Goal: Task Accomplishment & Management: Use online tool/utility

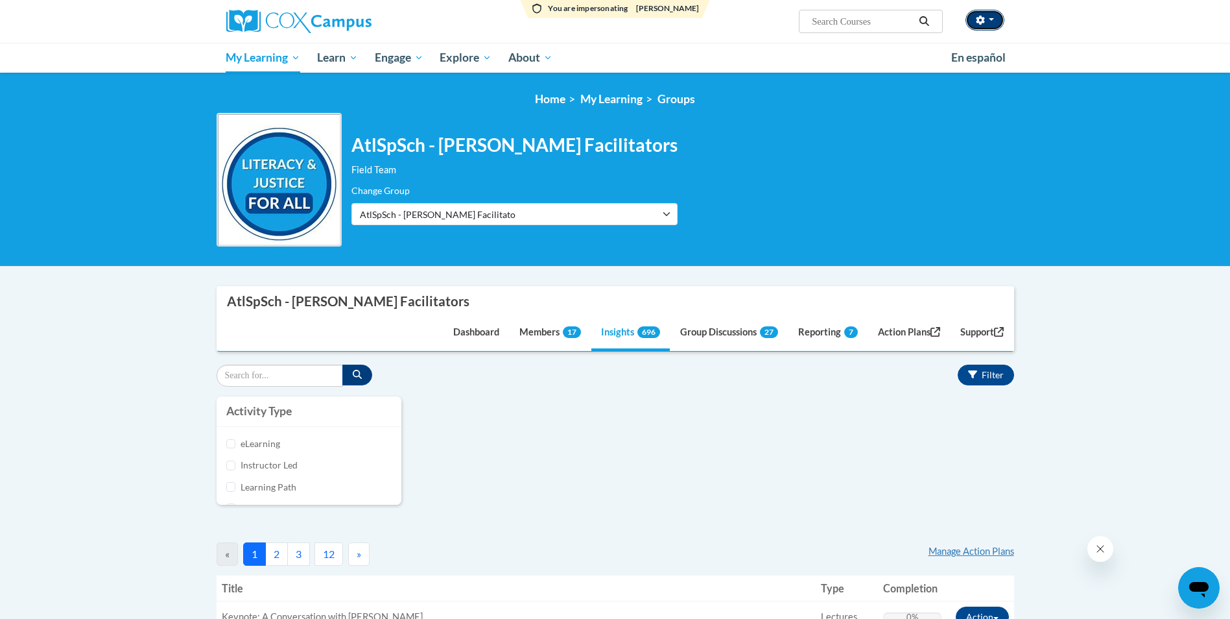
click at [994, 19] on button "button" at bounding box center [984, 20] width 39 height 21
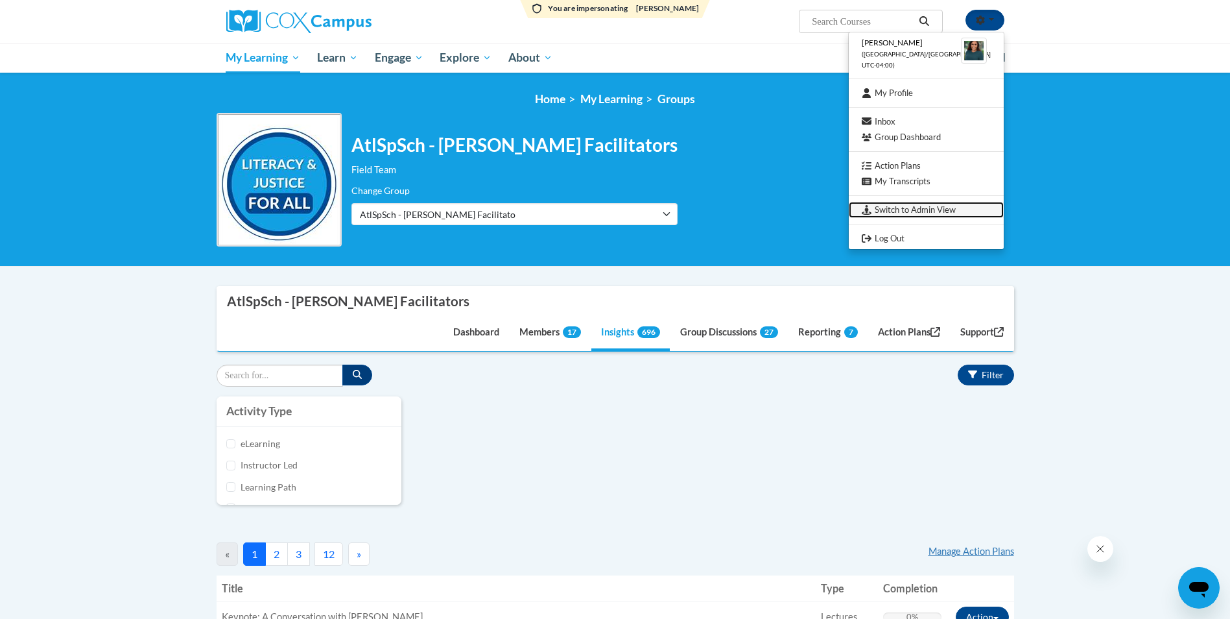
click at [927, 209] on link "Switch to Admin View" at bounding box center [926, 210] width 155 height 16
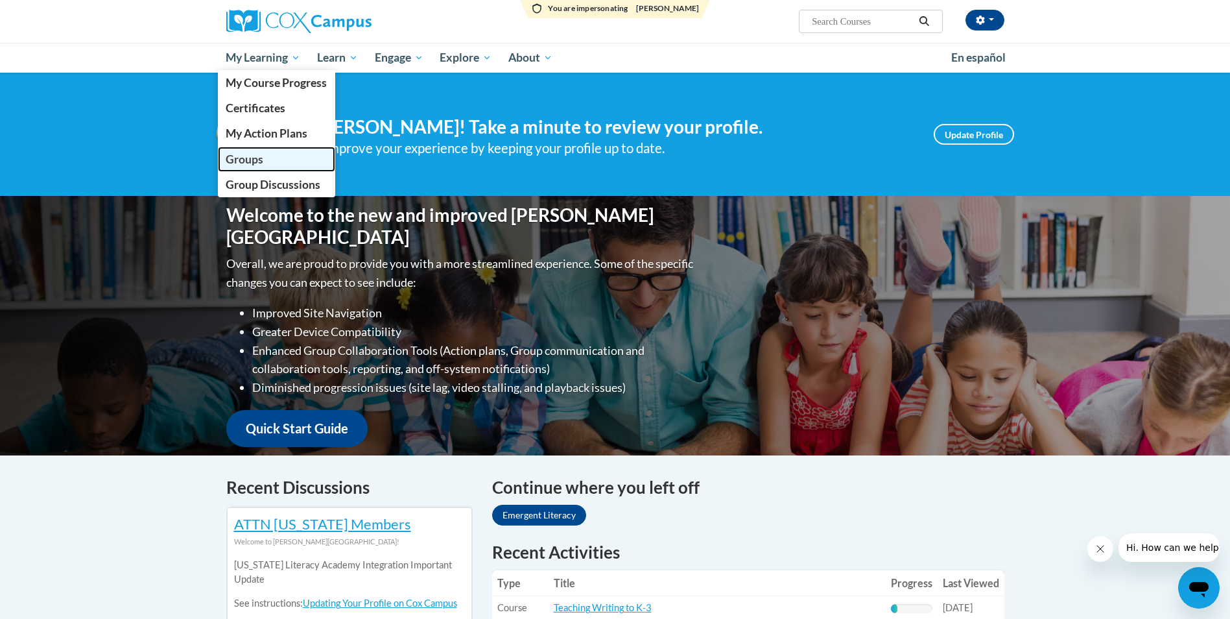
click at [262, 156] on span "Groups" at bounding box center [245, 159] width 38 height 14
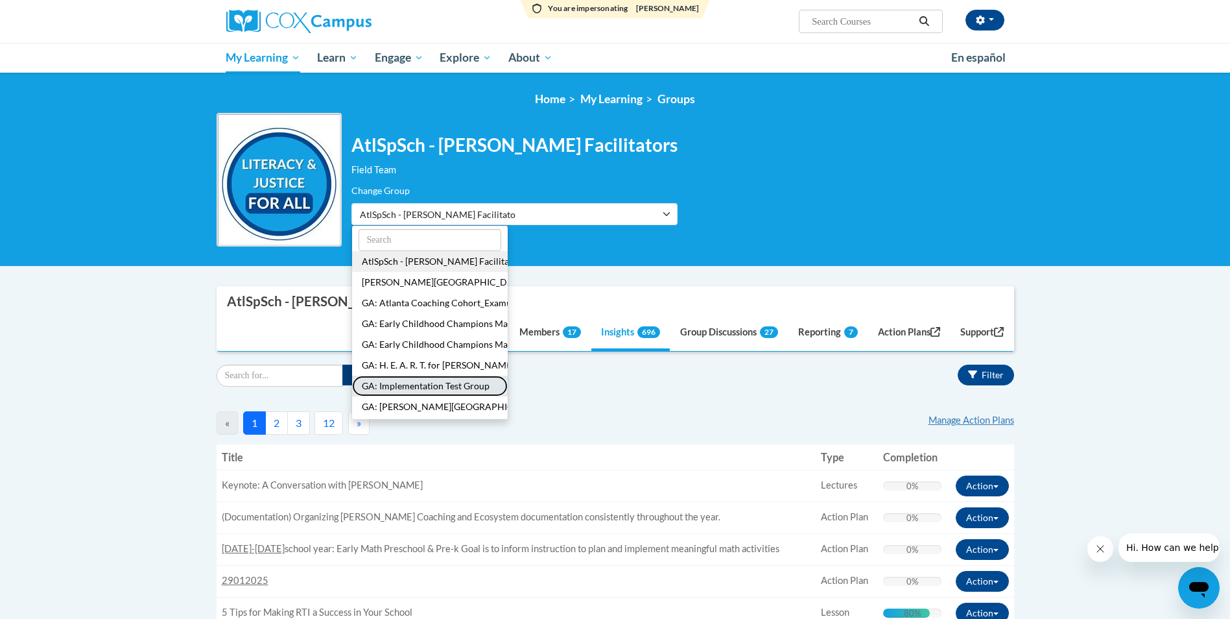
click at [453, 385] on button "GA: Implementation Test Group" at bounding box center [430, 385] width 156 height 21
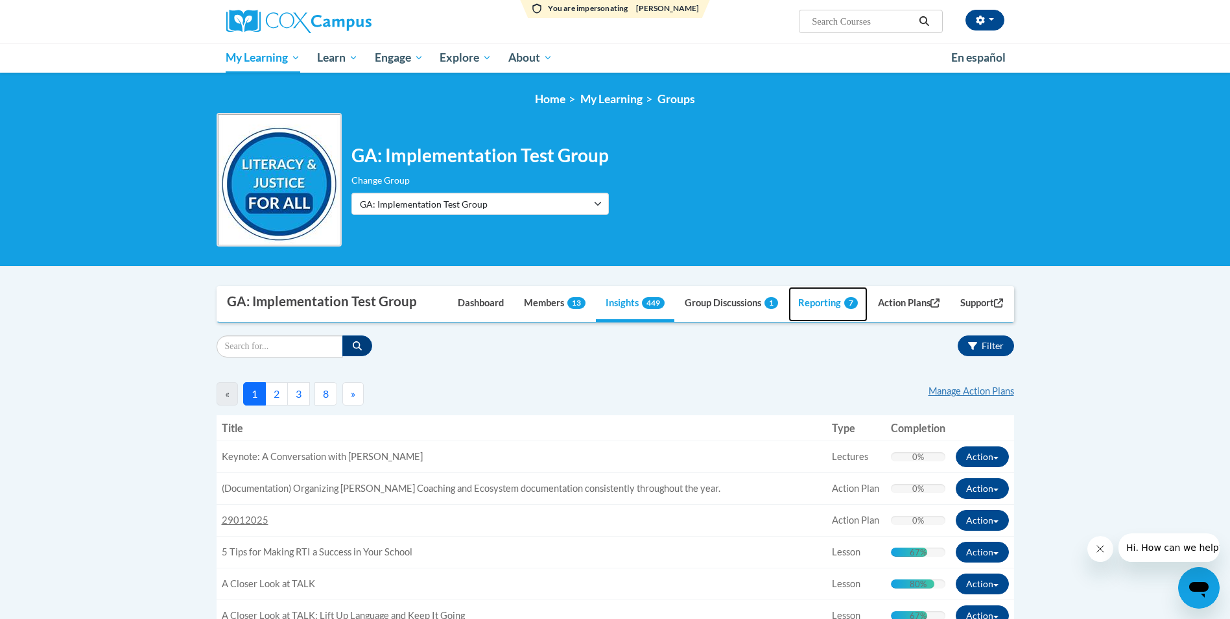
click at [826, 300] on link "Reporting 7" at bounding box center [827, 304] width 79 height 35
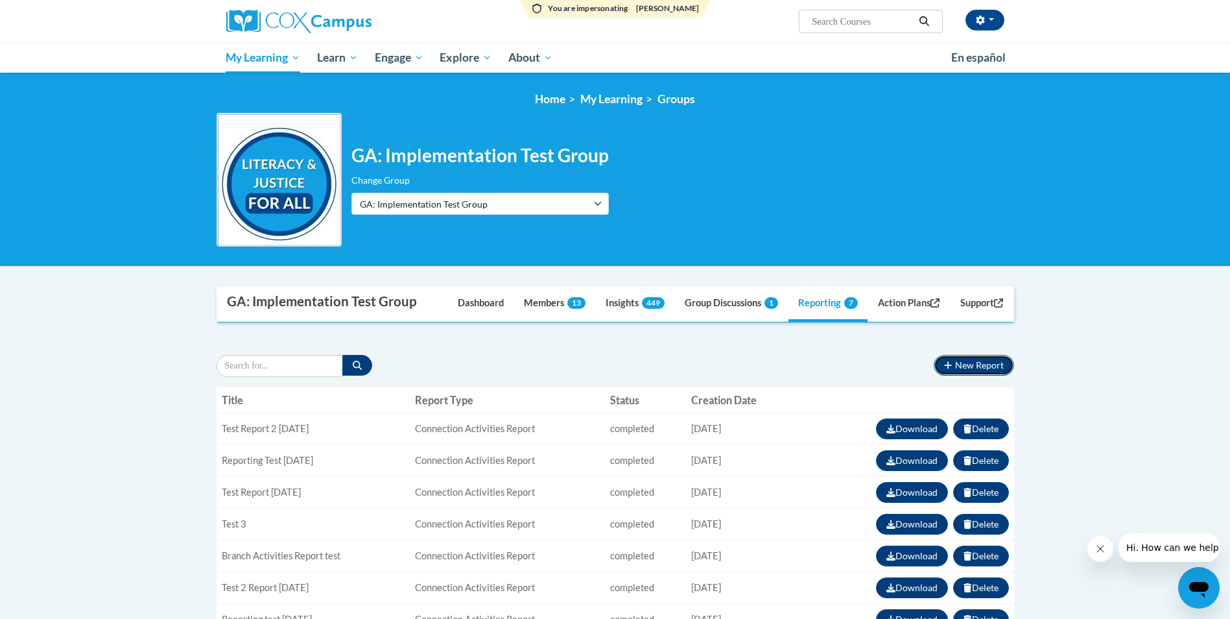
click at [971, 364] on button "New Report" at bounding box center [974, 365] width 80 height 21
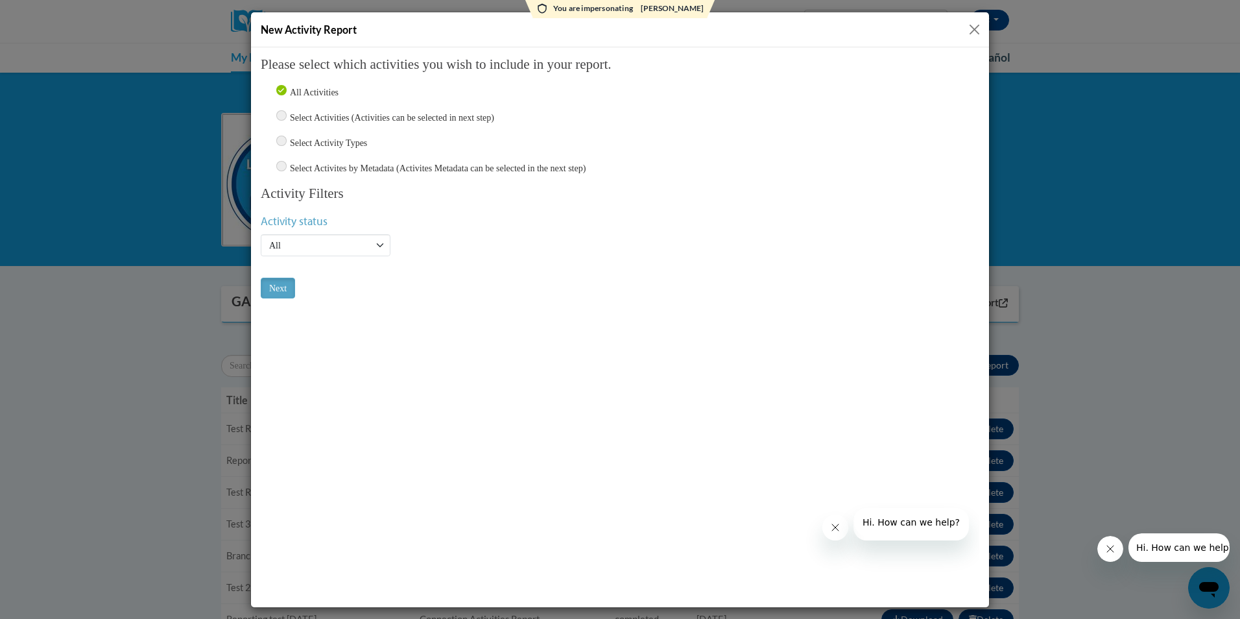
click at [281, 138] on input "Select Activity Types" at bounding box center [281, 140] width 10 height 10
radio input "true"
click at [321, 252] on select "Active Inactive All" at bounding box center [326, 244] width 130 height 22
select select "Active"
click at [261, 233] on select "Active Inactive All" at bounding box center [326, 244] width 130 height 22
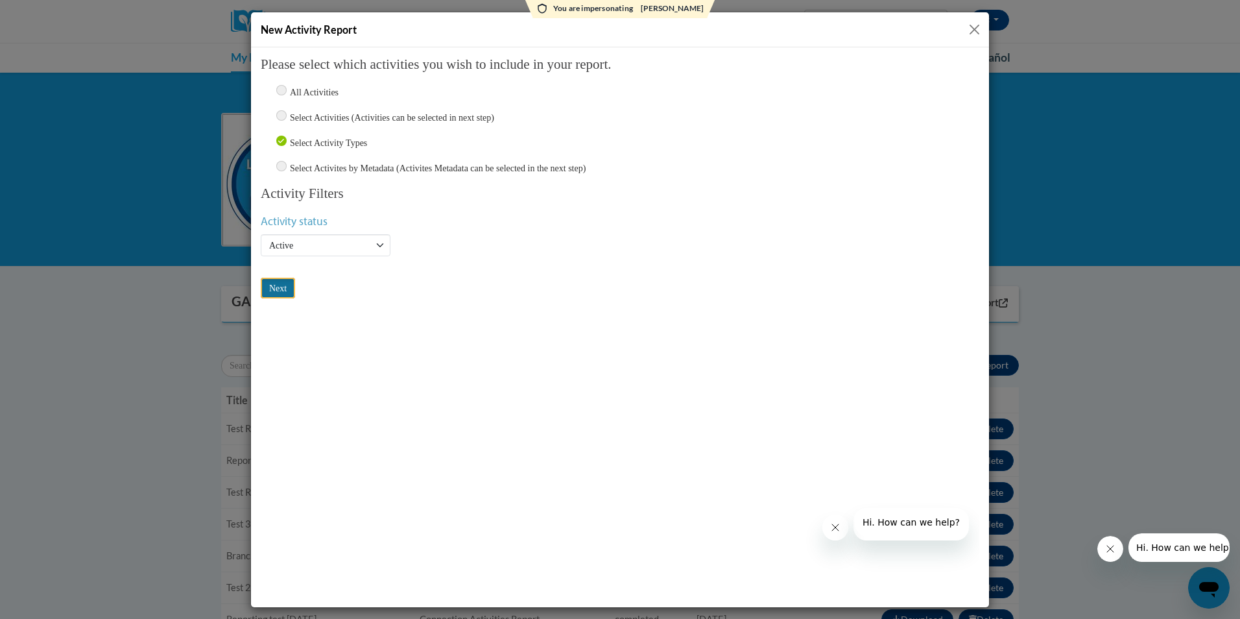
click at [279, 285] on input "Next" at bounding box center [278, 287] width 34 height 21
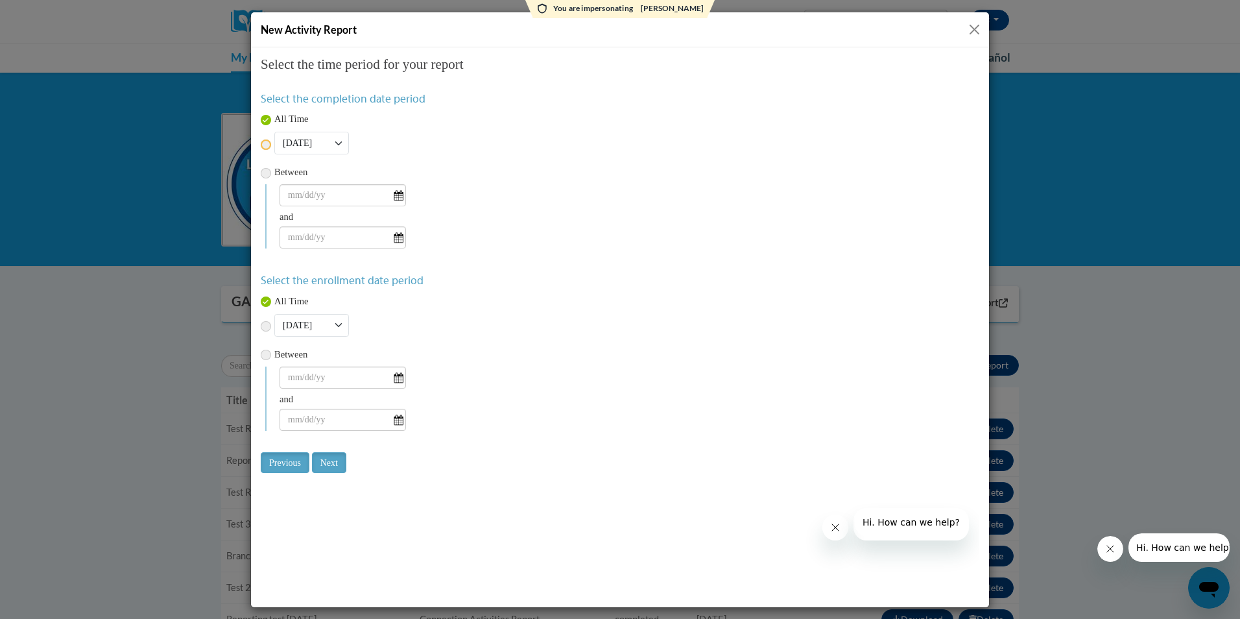
click at [268, 144] on input "radio" at bounding box center [266, 144] width 10 height 10
radio input "true"
click at [331, 462] on input "Next" at bounding box center [329, 461] width 34 height 21
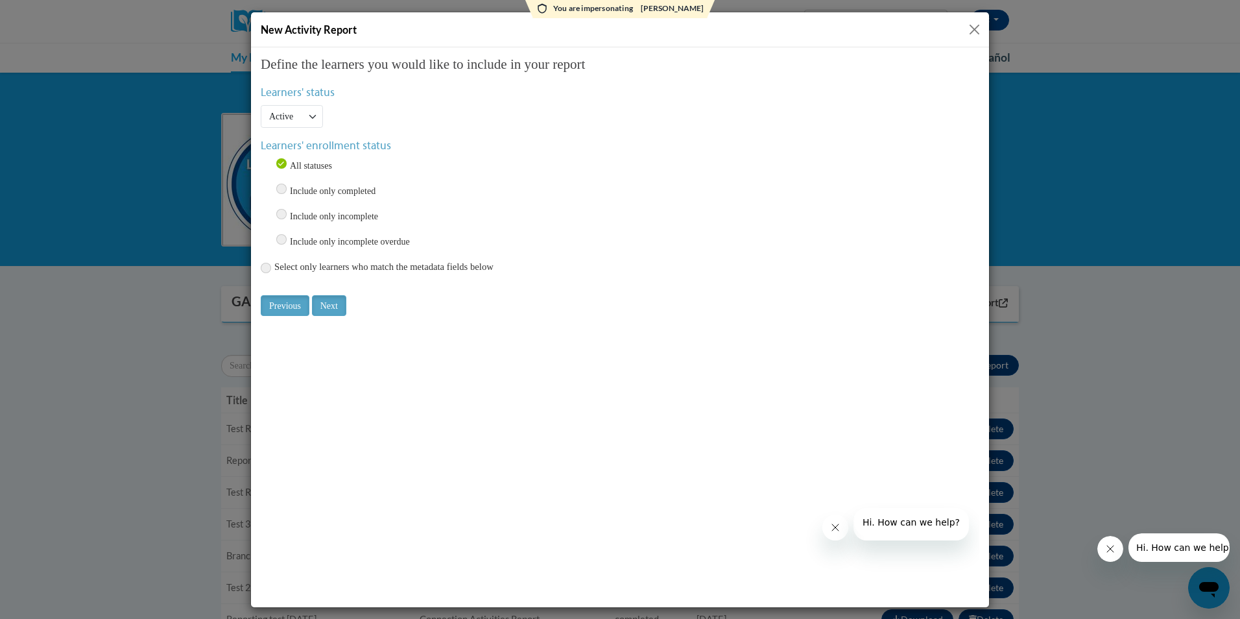
click at [277, 188] on input "Include only completed" at bounding box center [281, 188] width 10 height 10
radio input "true"
click at [329, 303] on input "Next" at bounding box center [329, 304] width 34 height 21
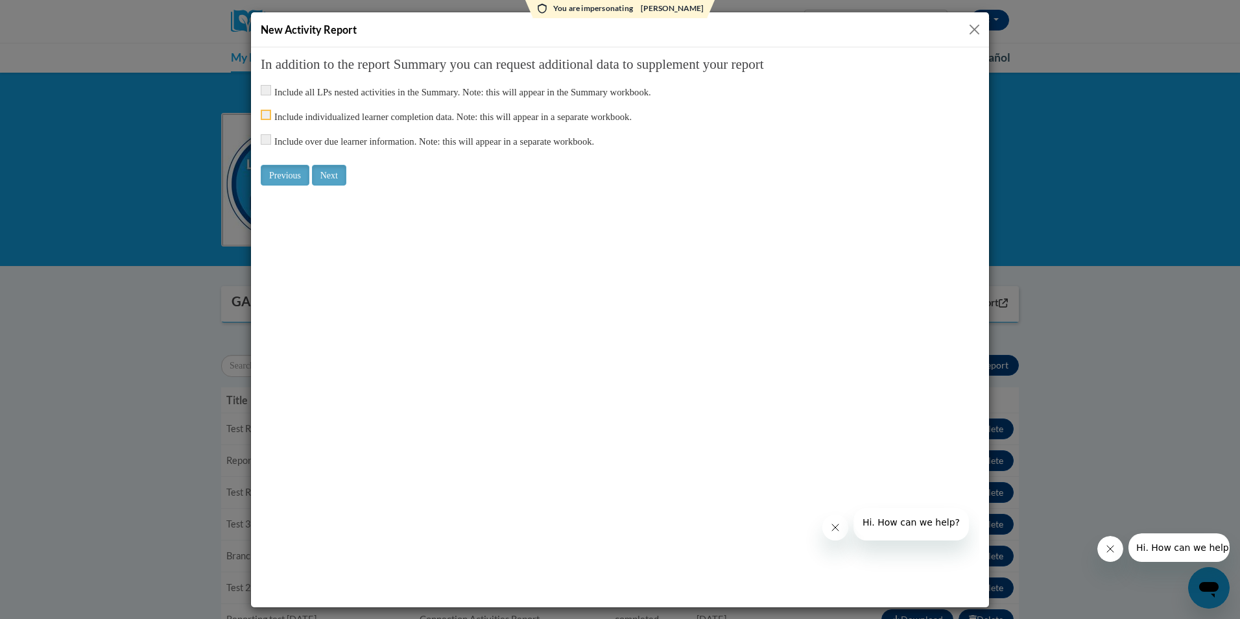
click at [268, 117] on input "checkbox" at bounding box center [266, 114] width 10 height 10
checkbox input "true"
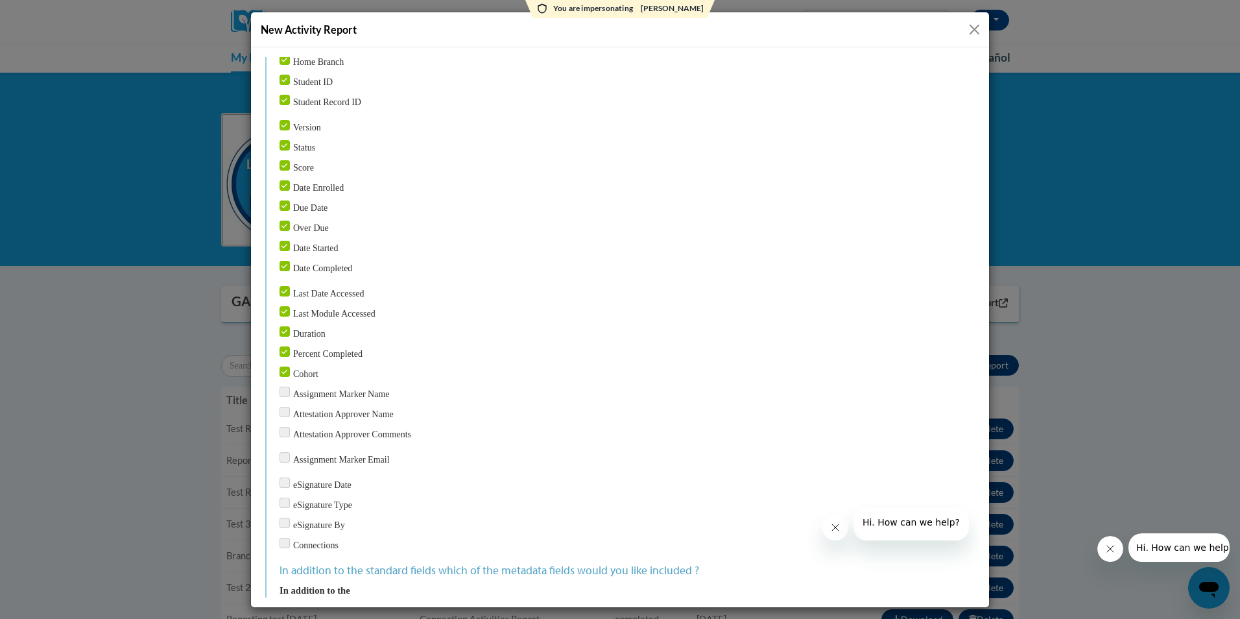
scroll to position [447, 0]
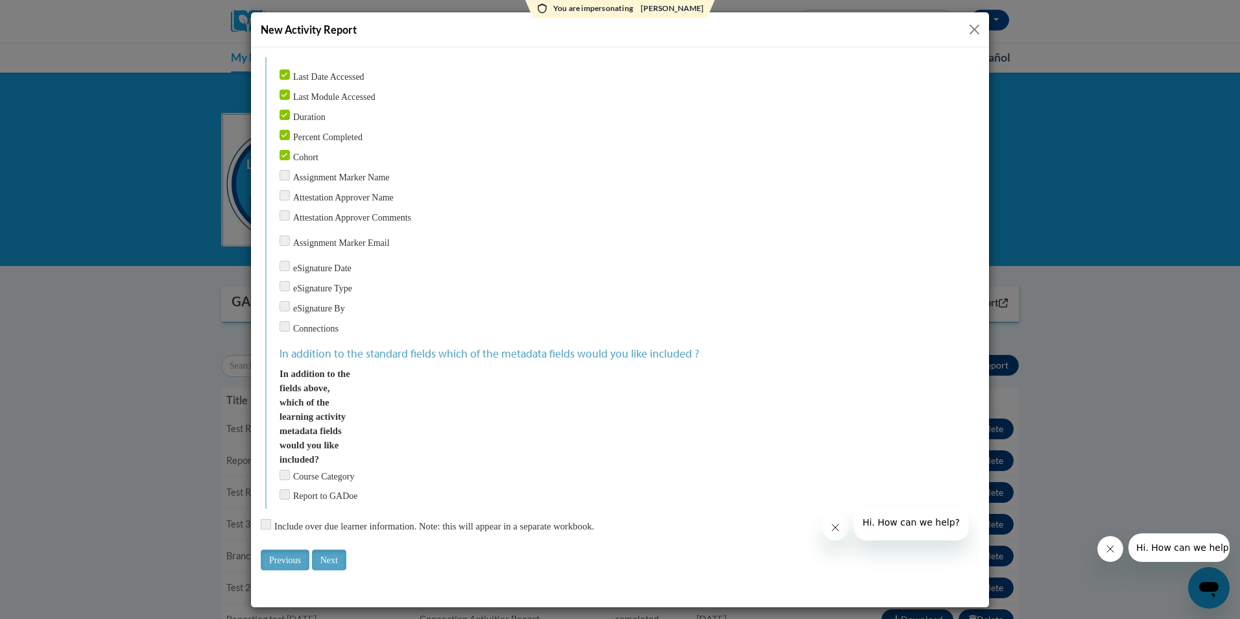
drag, startPoint x: 975, startPoint y: 241, endPoint x: 1110, endPoint y: 654, distance: 434.5
click at [335, 555] on input "Next" at bounding box center [329, 559] width 34 height 21
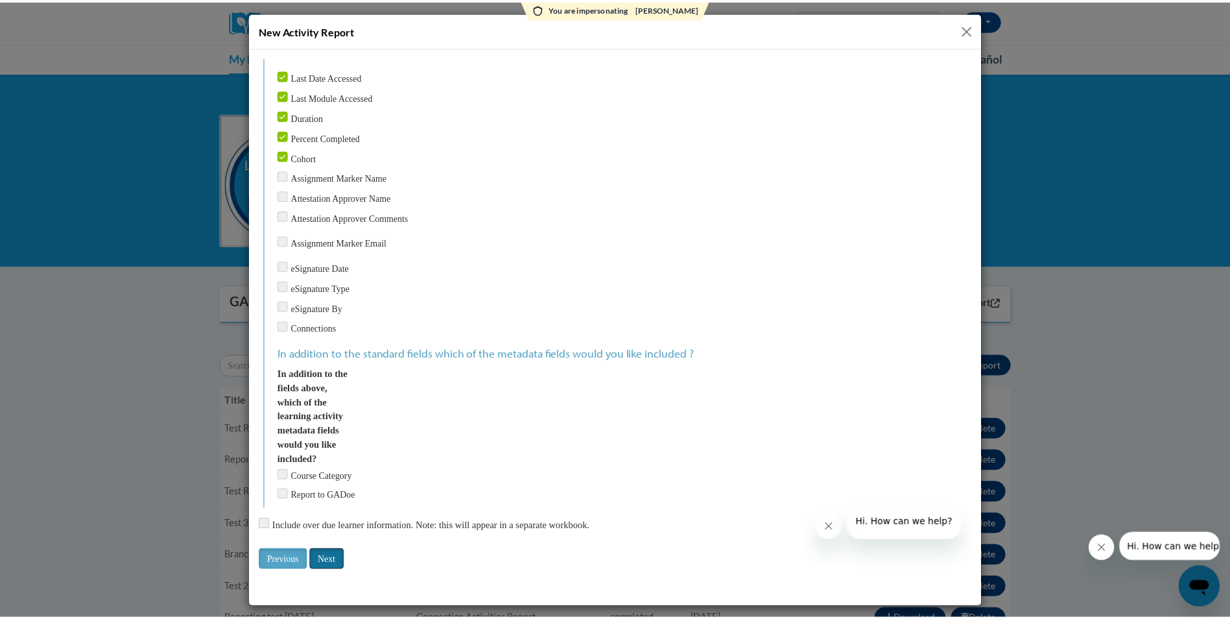
scroll to position [0, 0]
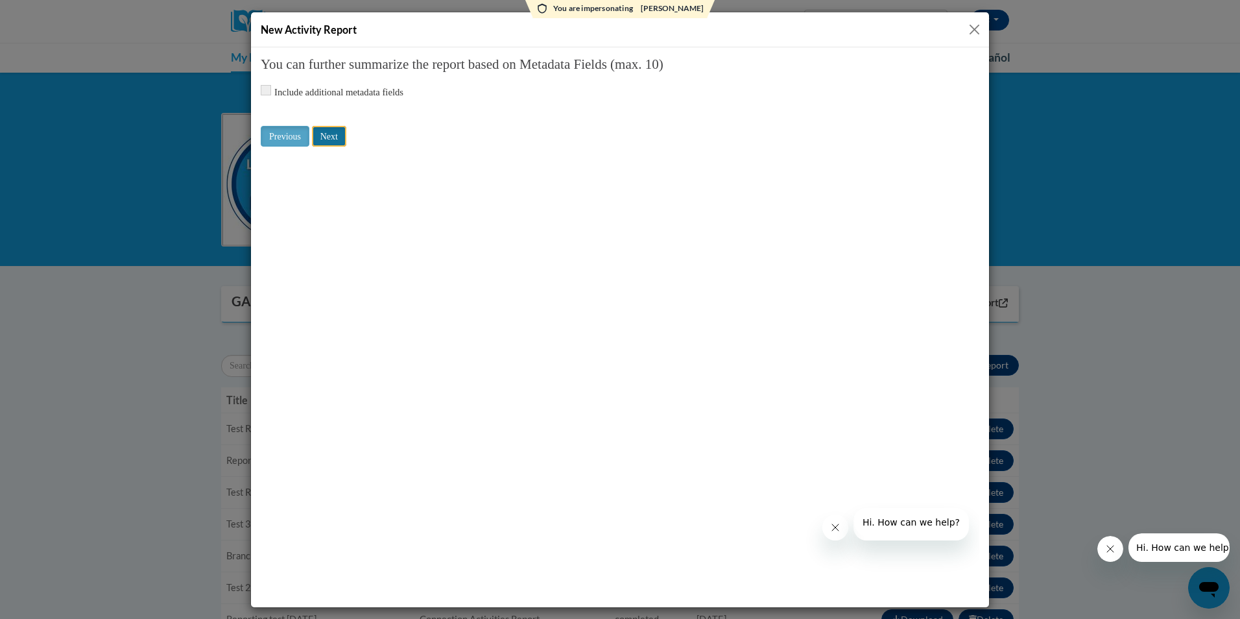
click at [332, 136] on input "Next" at bounding box center [329, 135] width 34 height 21
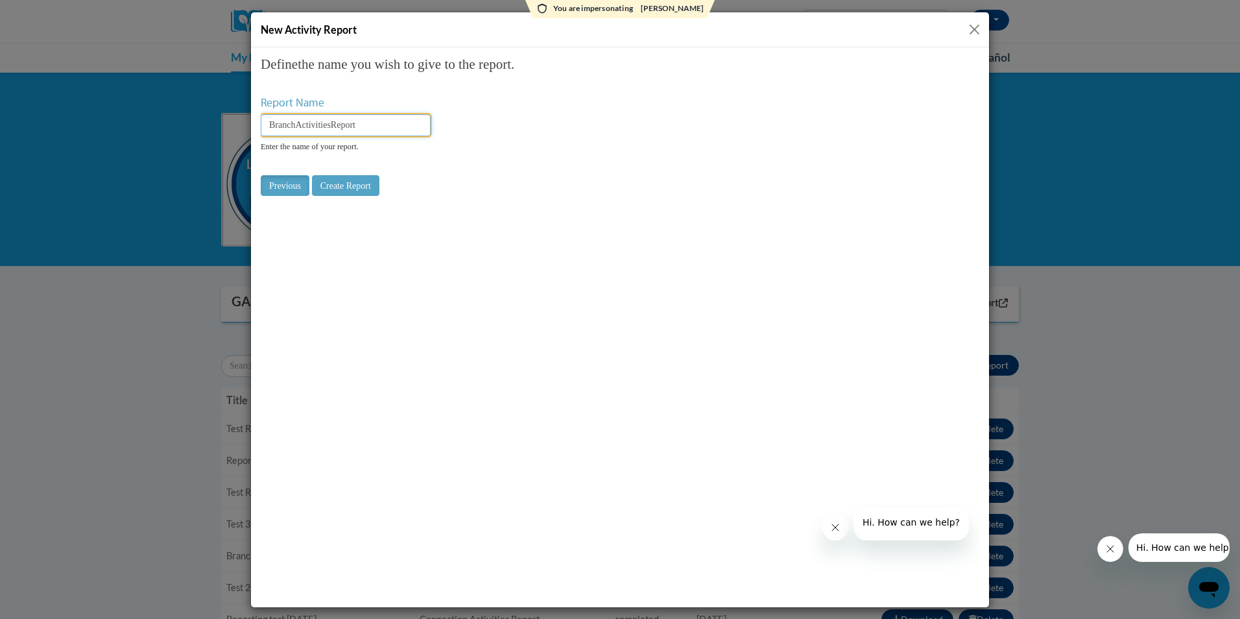
click at [365, 126] on input "BranchActivitiesReport" at bounding box center [346, 124] width 170 height 22
click at [974, 26] on button "Close" at bounding box center [974, 29] width 16 height 16
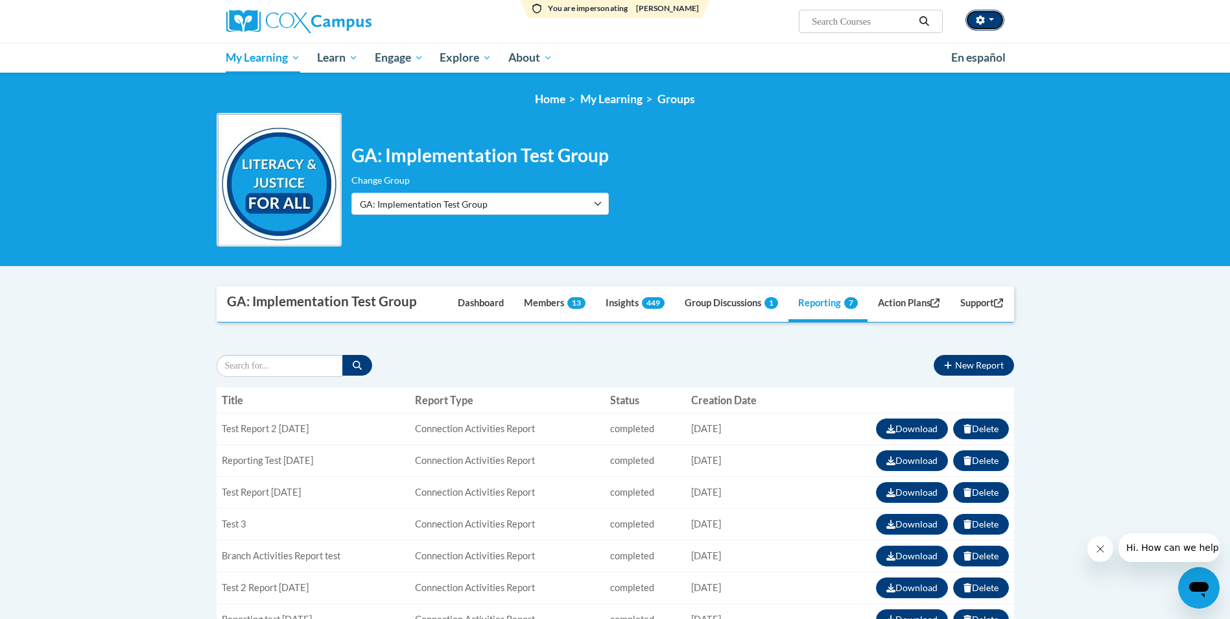
click at [984, 21] on icon "button" at bounding box center [980, 20] width 8 height 9
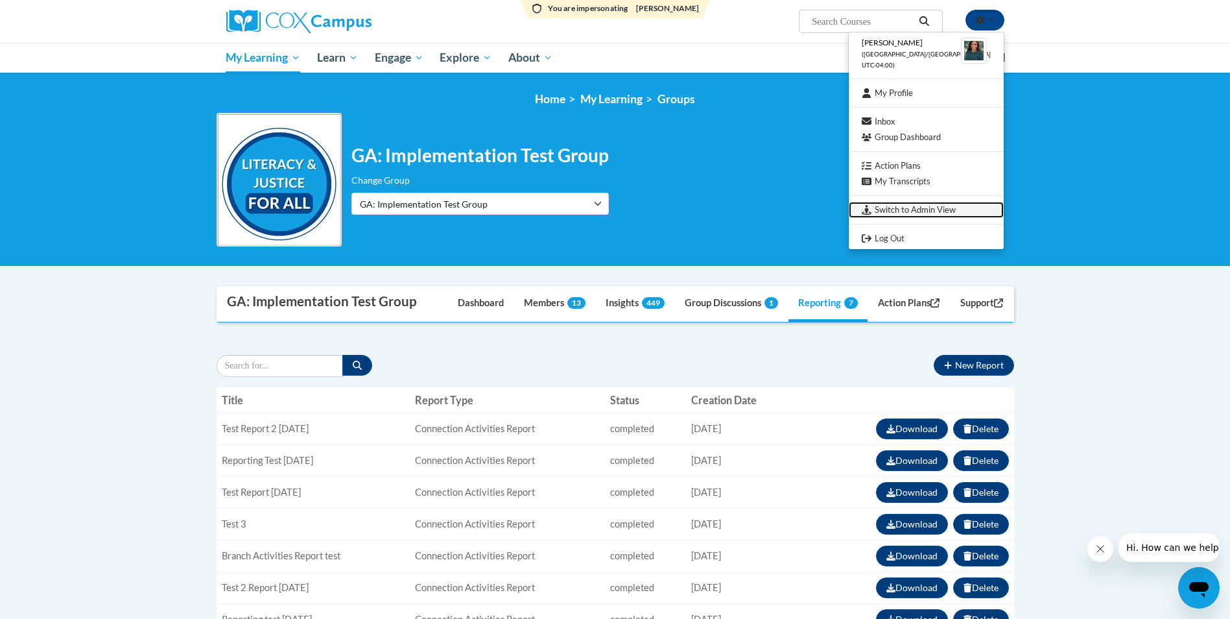
click at [929, 210] on link "Switch to Admin View" at bounding box center [926, 210] width 155 height 16
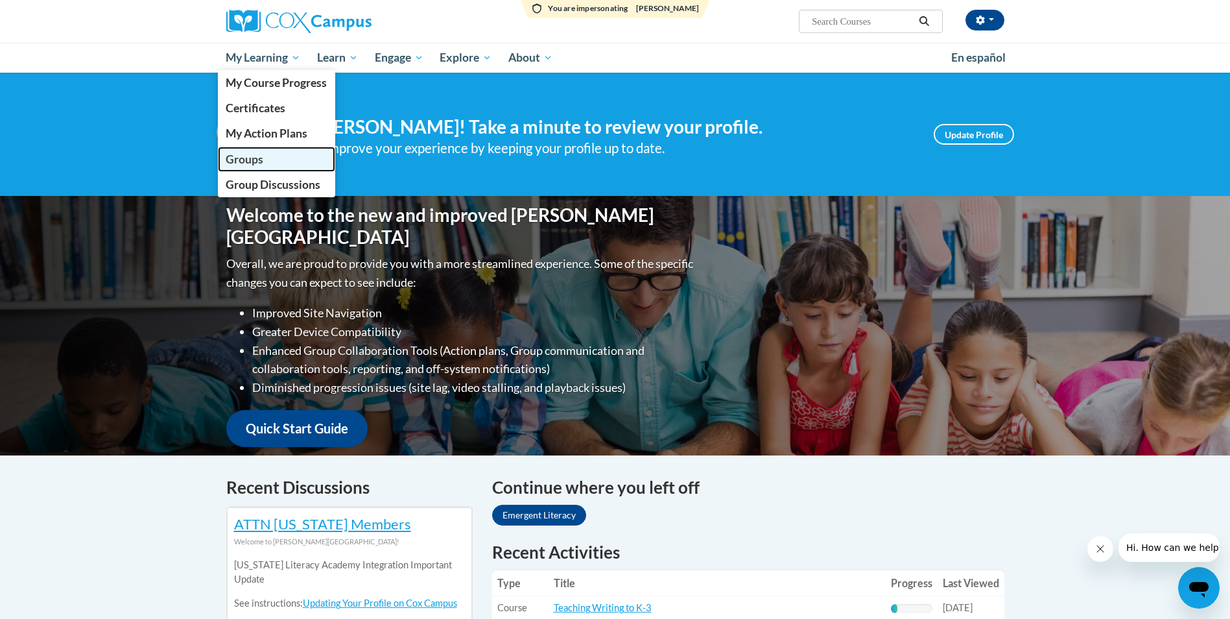
click at [268, 158] on link "Groups" at bounding box center [277, 159] width 118 height 25
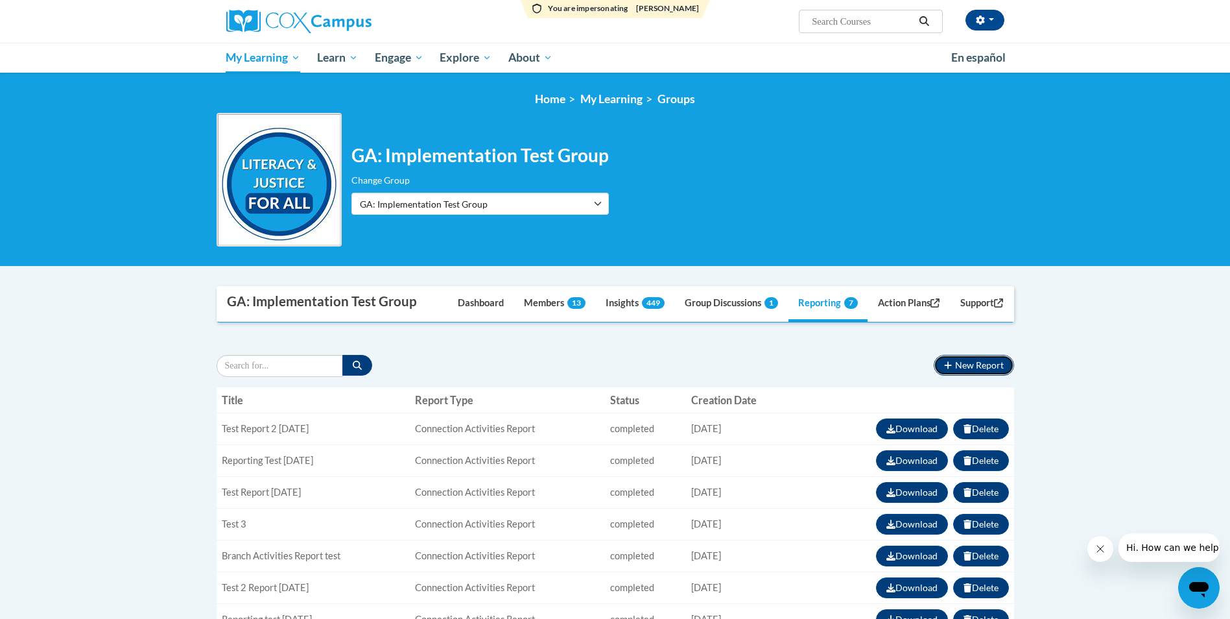
click at [970, 365] on button "New Report" at bounding box center [974, 365] width 80 height 21
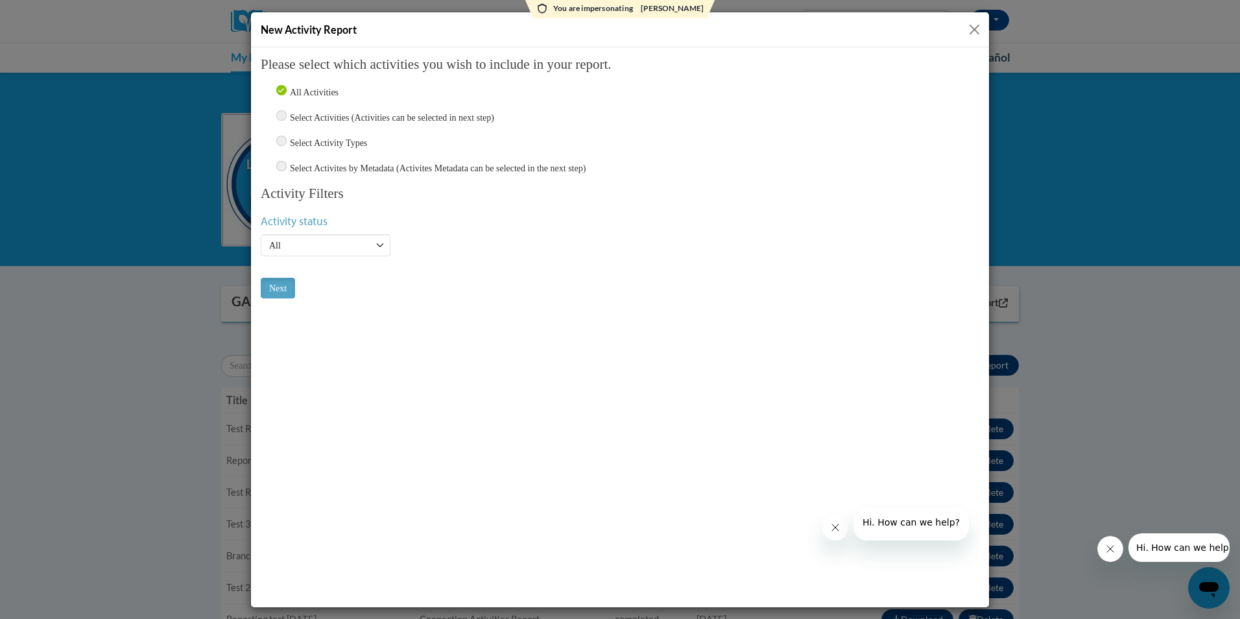
click at [284, 141] on input "Select Activity Types" at bounding box center [281, 140] width 10 height 10
radio input "true"
click at [272, 282] on input "Next" at bounding box center [278, 287] width 34 height 21
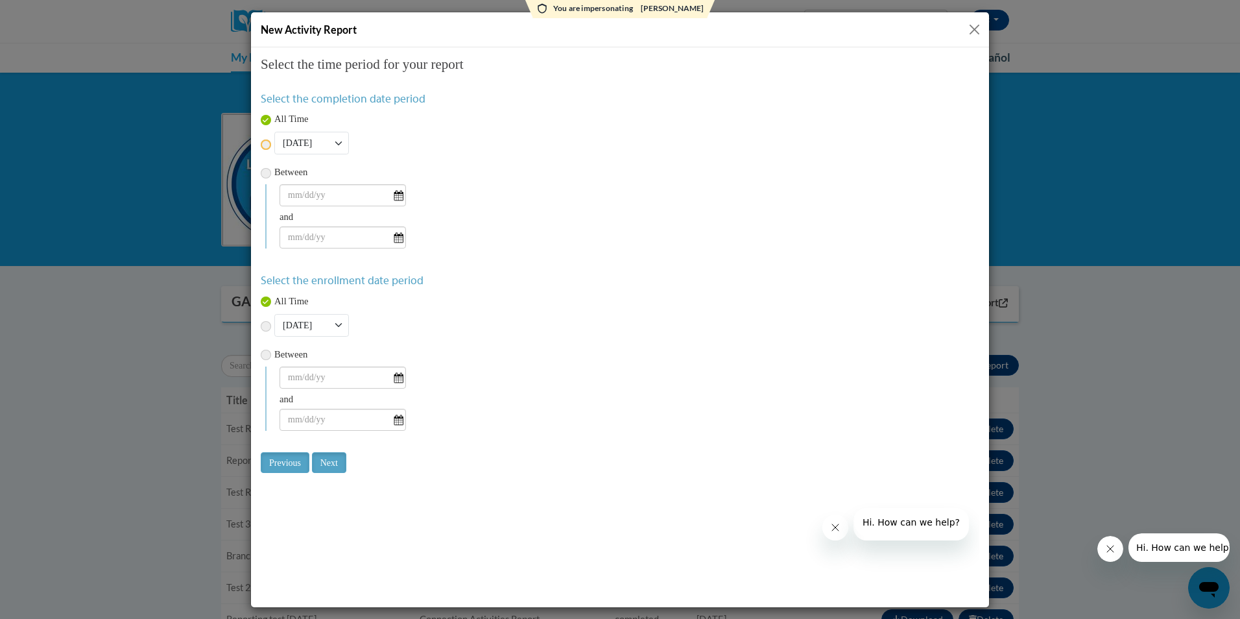
click at [265, 145] on input "radio" at bounding box center [266, 144] width 10 height 10
radio input "true"
click at [331, 458] on input "Next" at bounding box center [329, 461] width 34 height 21
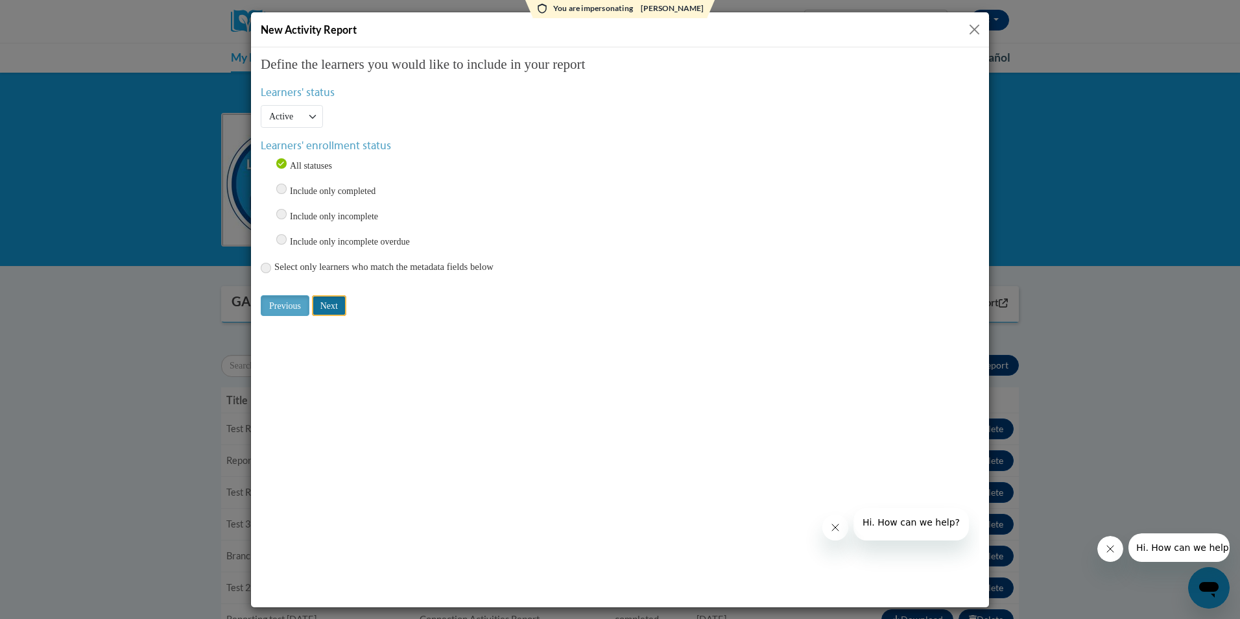
click at [331, 302] on input "Next" at bounding box center [329, 304] width 34 height 21
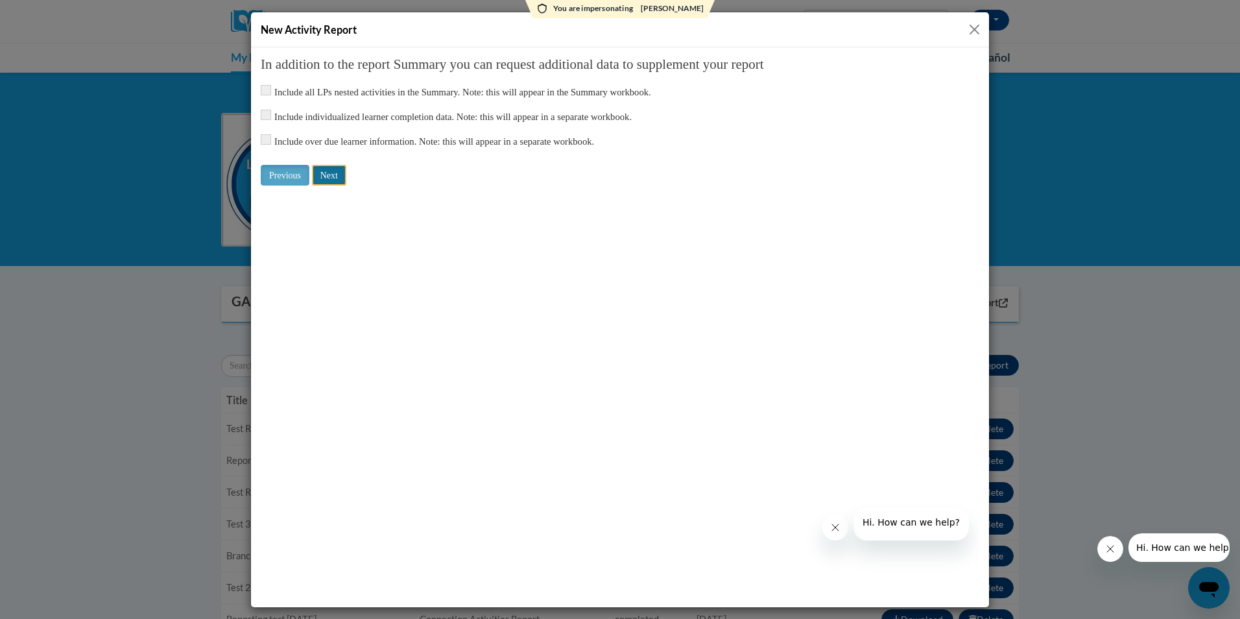
click at [333, 176] on input "Next" at bounding box center [329, 174] width 34 height 21
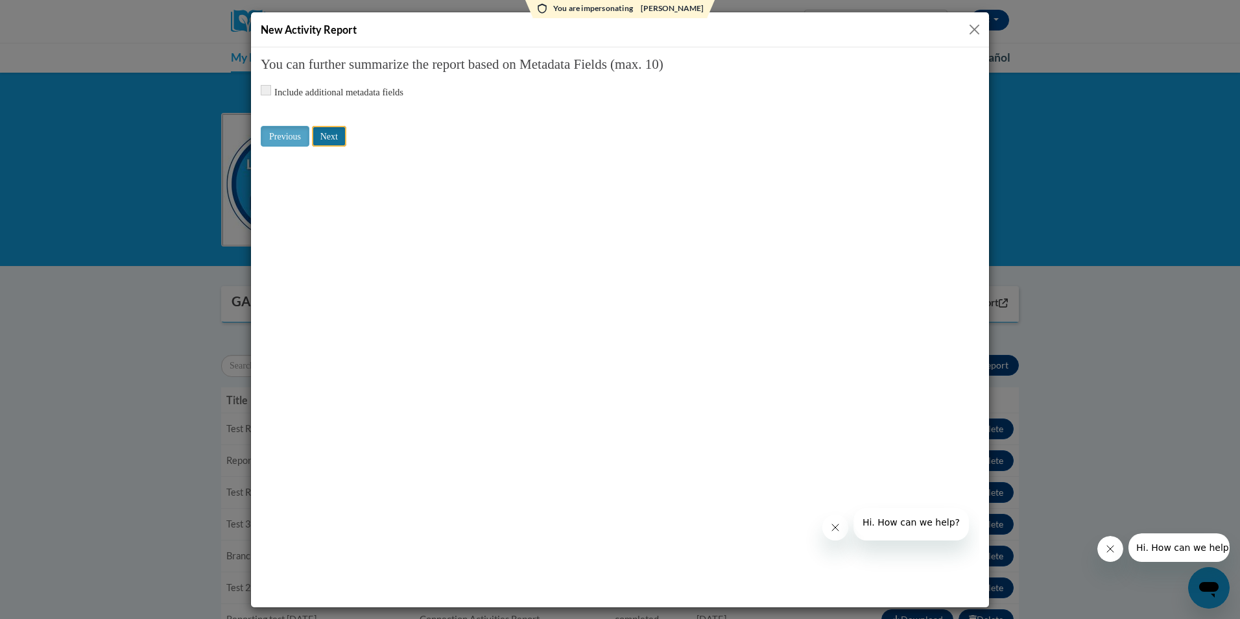
click at [322, 126] on input "Next" at bounding box center [329, 135] width 34 height 21
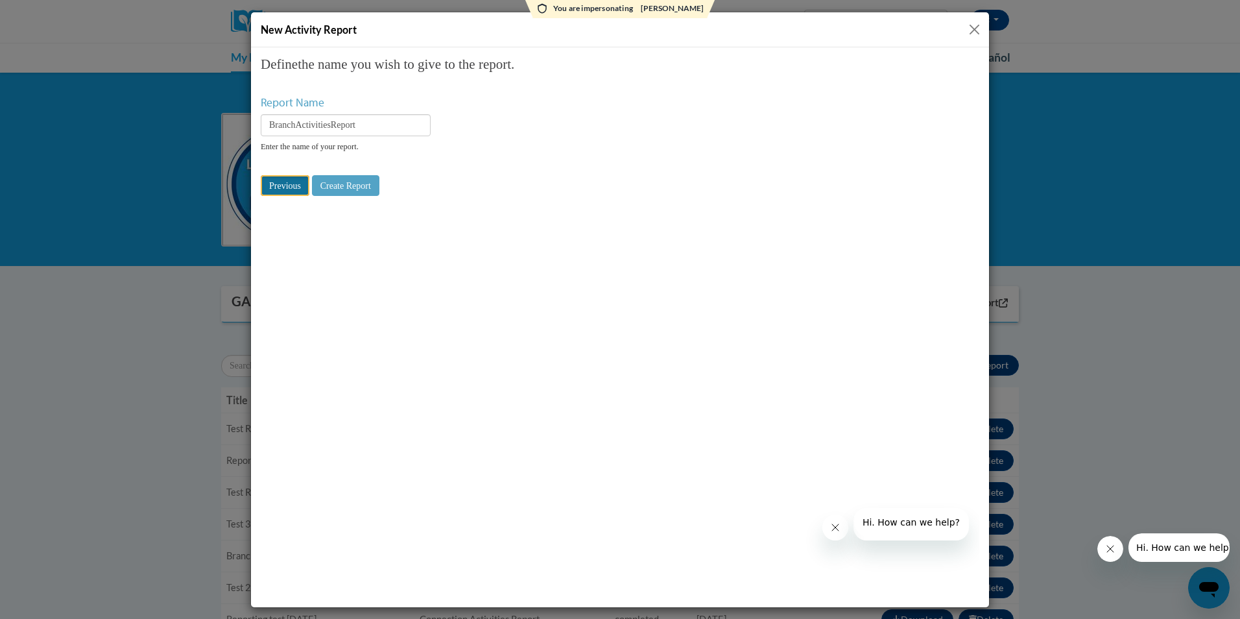
click at [274, 178] on input "Previous" at bounding box center [285, 184] width 49 height 21
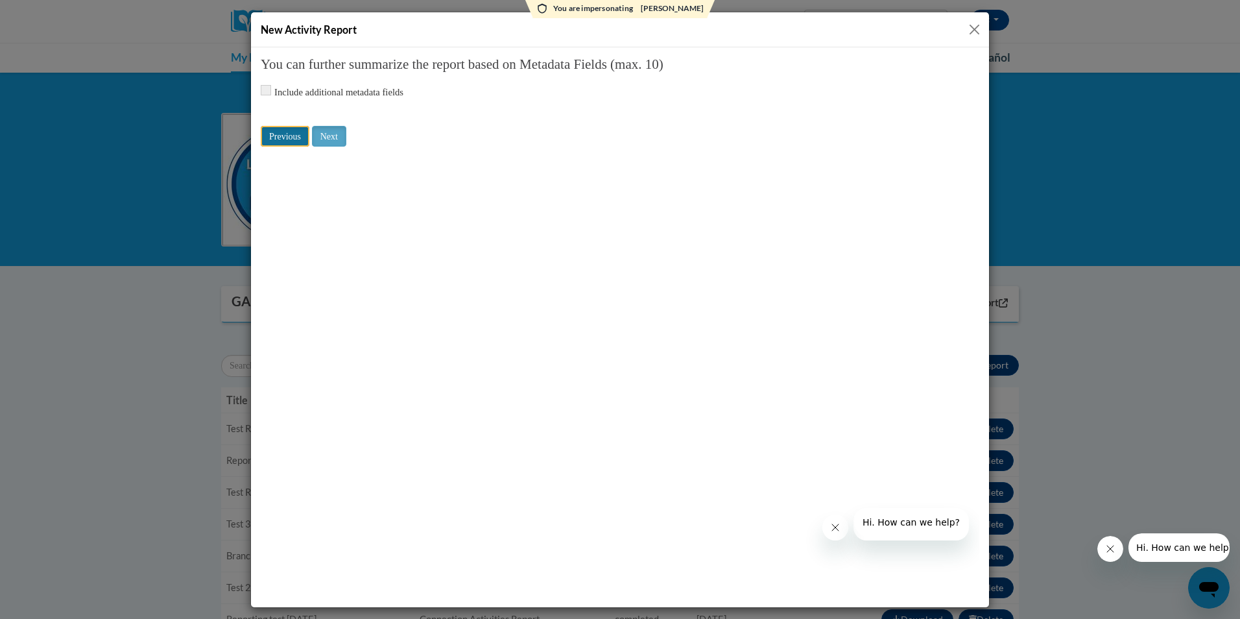
click at [272, 144] on input "Previous" at bounding box center [285, 135] width 49 height 21
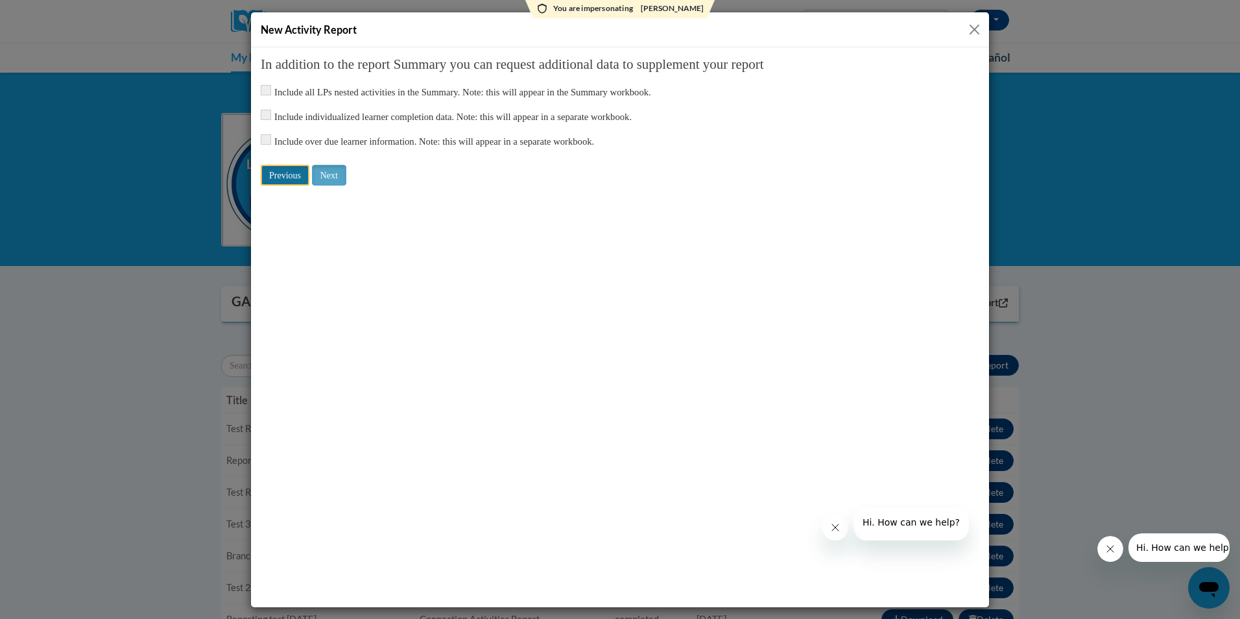
click at [284, 173] on input "Previous" at bounding box center [285, 174] width 49 height 21
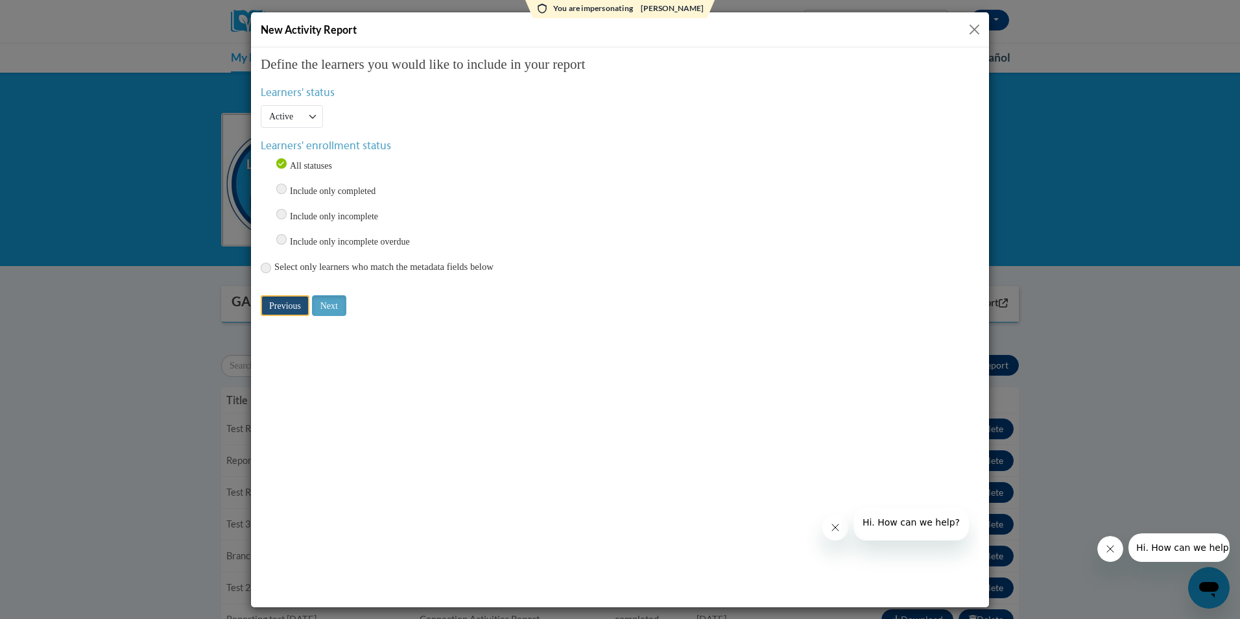
drag, startPoint x: 279, startPoint y: 309, endPoint x: 295, endPoint y: 361, distance: 54.3
click at [296, 365] on body "Choose Connection 60754500-0000-0000-0000-000000000000 Please select which acti…" at bounding box center [620, 326] width 718 height 540
click at [265, 267] on input "radio" at bounding box center [266, 267] width 10 height 10
radio input "true"
click at [290, 337] on input "Previous" at bounding box center [285, 331] width 49 height 21
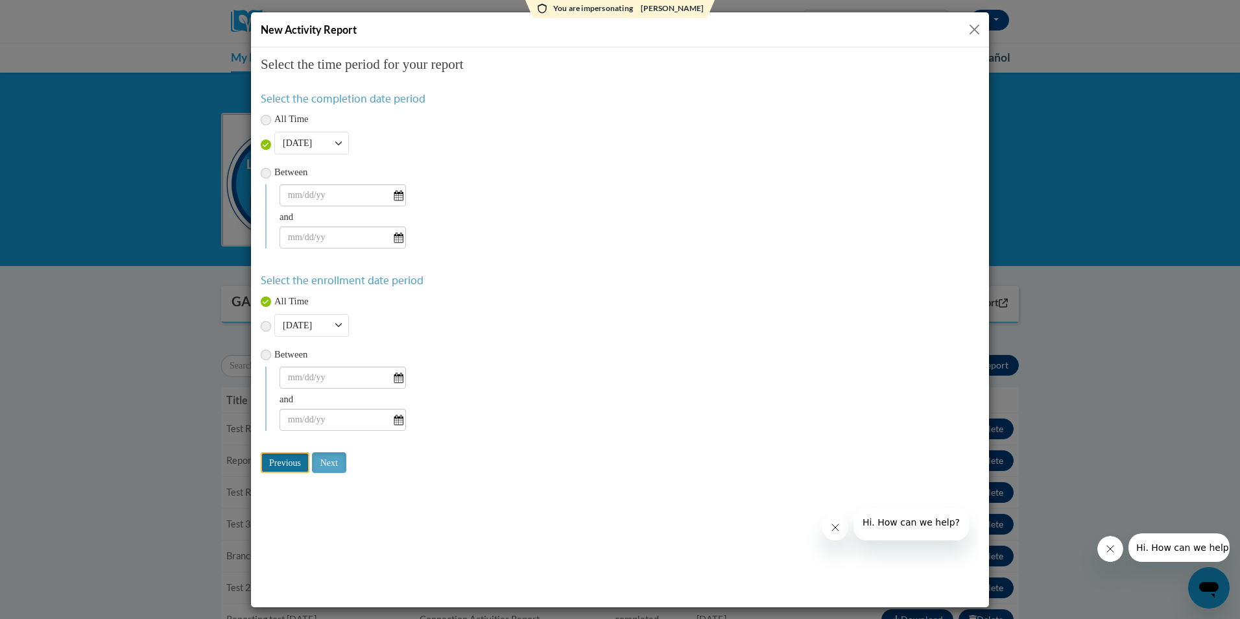
click at [282, 457] on input "Previous" at bounding box center [285, 461] width 49 height 21
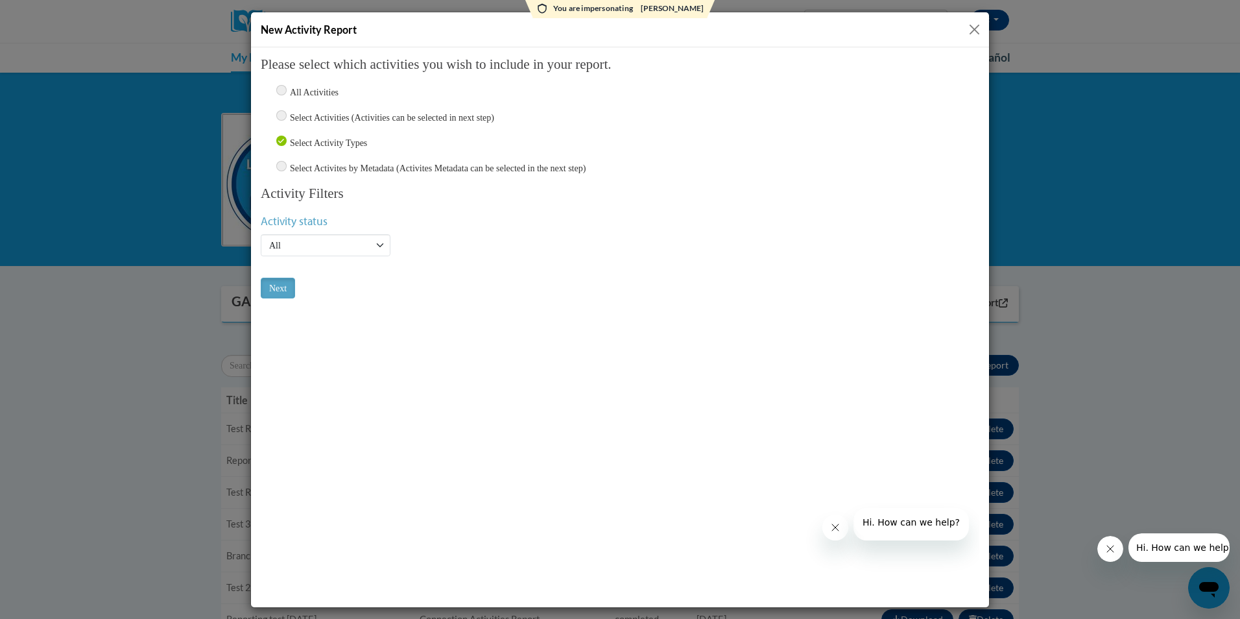
click at [281, 169] on input "radio" at bounding box center [281, 165] width 10 height 10
radio input "true"
click at [280, 143] on input "Select Activity Types" at bounding box center [281, 140] width 10 height 10
radio input "true"
click at [279, 289] on input "Next" at bounding box center [278, 287] width 34 height 21
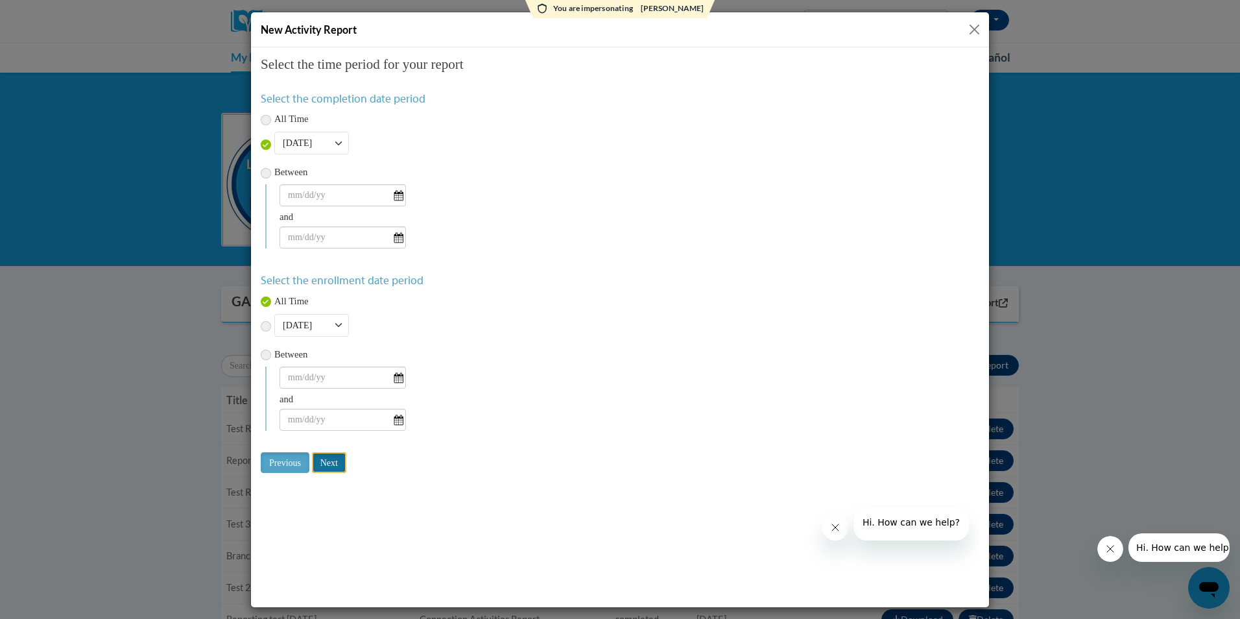
click at [337, 462] on input "Next" at bounding box center [329, 461] width 34 height 21
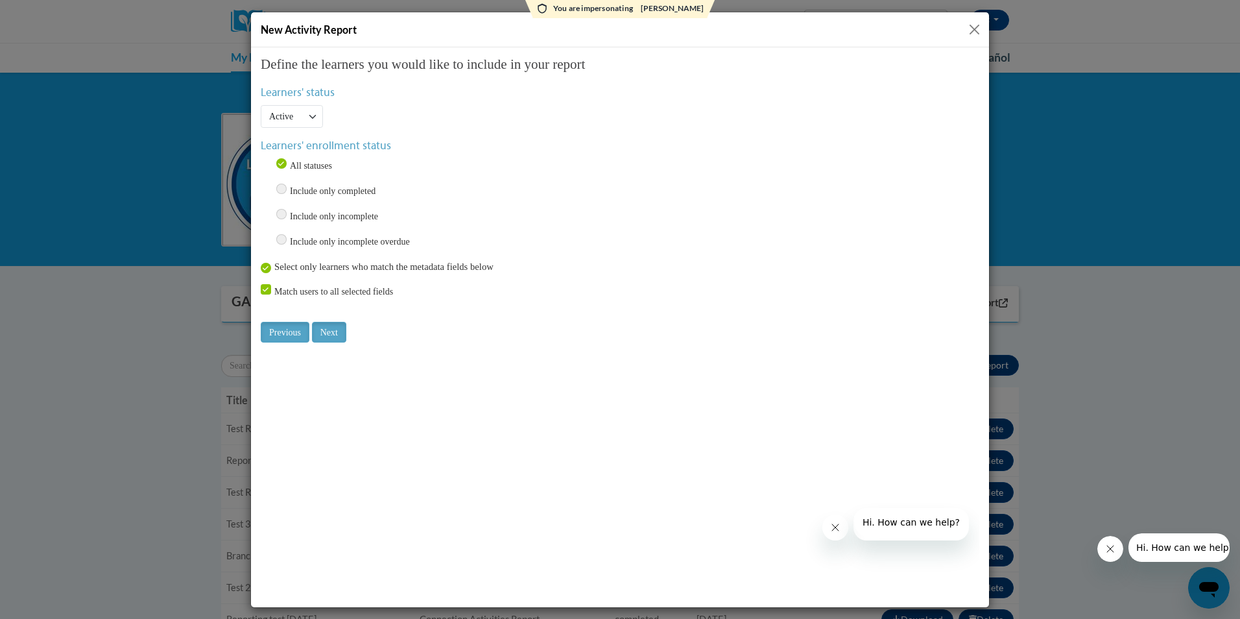
drag, startPoint x: 975, startPoint y: 27, endPoint x: 699, endPoint y: 37, distance: 276.4
click at [975, 27] on button "Close" at bounding box center [974, 29] width 16 height 16
